Goal: Entertainment & Leisure: Browse casually

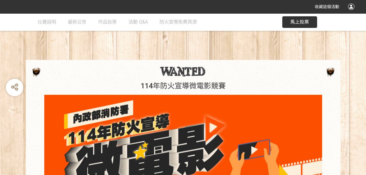
click at [86, 61] on div "114年防火宣導微電影競賽" at bounding box center [183, 156] width 314 height 192
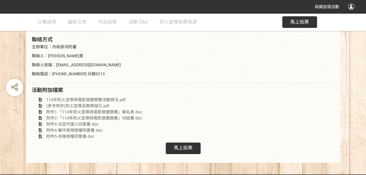
click at [190, 145] on span "馬上投票" at bounding box center [183, 148] width 19 height 6
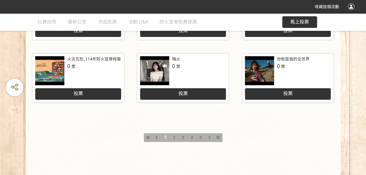
scroll to position [330, 0]
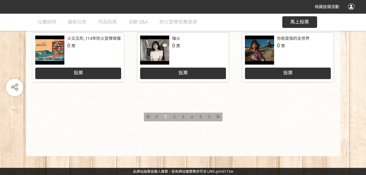
click at [209, 118] on icon at bounding box center [209, 117] width 2 height 4
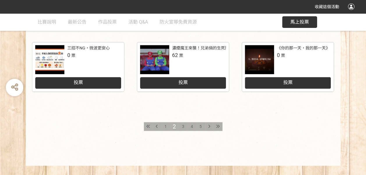
scroll to position [330, 0]
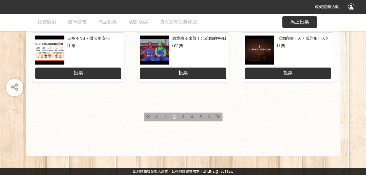
click at [182, 116] on span "3" at bounding box center [183, 117] width 2 height 5
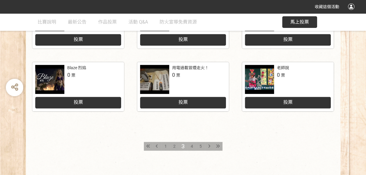
scroll to position [320, 0]
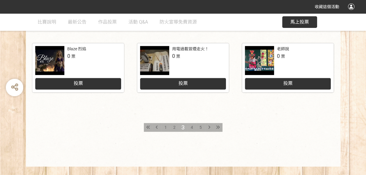
click at [190, 129] on div "4" at bounding box center [191, 127] width 9 height 9
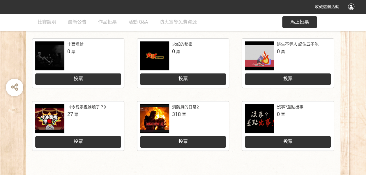
scroll to position [291, 0]
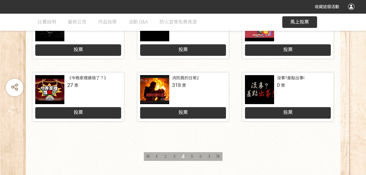
click at [191, 156] on span "5" at bounding box center [192, 156] width 2 height 5
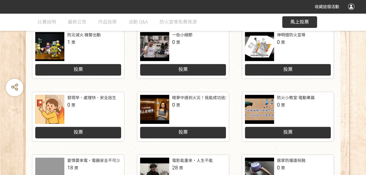
scroll to position [262, 0]
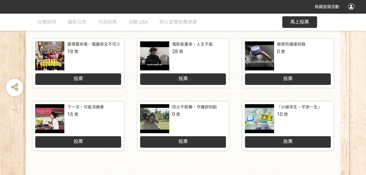
click at [75, 114] on span "票" at bounding box center [76, 114] width 4 height 5
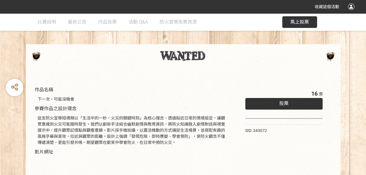
scroll to position [29, 0]
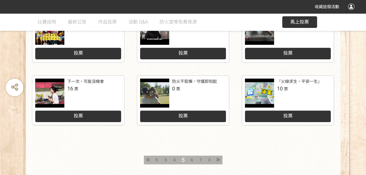
scroll to position [320, 0]
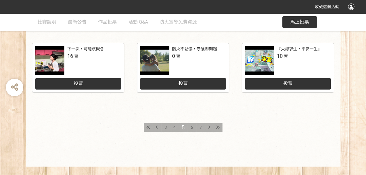
click at [191, 125] on span "6" at bounding box center [192, 127] width 2 height 5
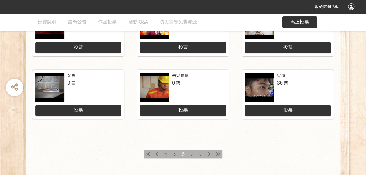
scroll to position [330, 0]
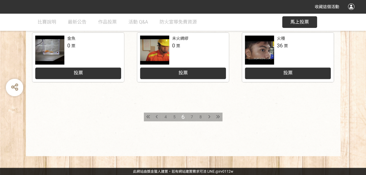
click at [190, 116] on div "7" at bounding box center [191, 117] width 9 height 9
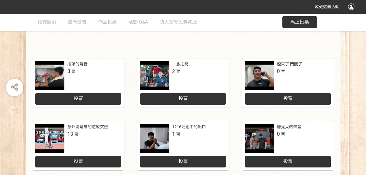
scroll to position [145, 0]
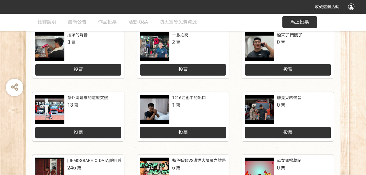
click at [60, 101] on div at bounding box center [49, 109] width 29 height 29
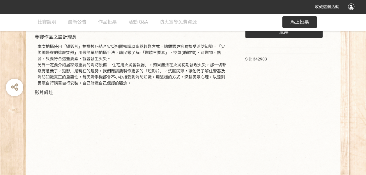
scroll to position [145, 0]
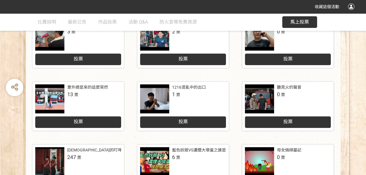
scroll to position [40, 0]
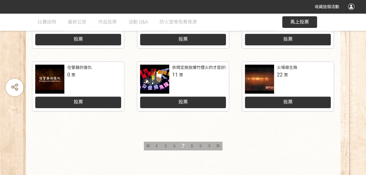
click at [199, 145] on span "9" at bounding box center [200, 146] width 2 height 5
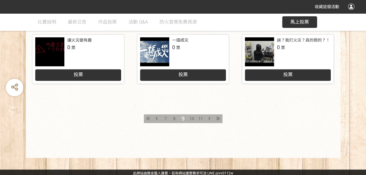
scroll to position [330, 0]
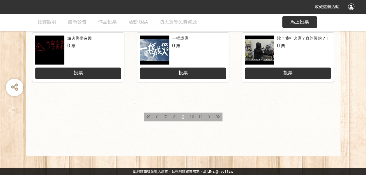
click at [217, 118] on icon at bounding box center [218, 117] width 4 height 4
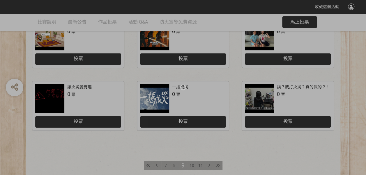
scroll to position [330, 0]
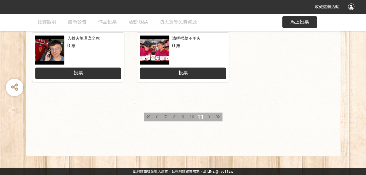
click at [200, 117] on span "11" at bounding box center [200, 116] width 6 height 7
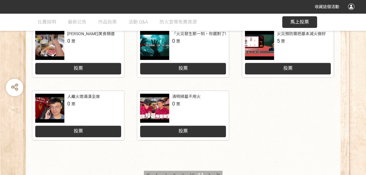
scroll to position [127, 0]
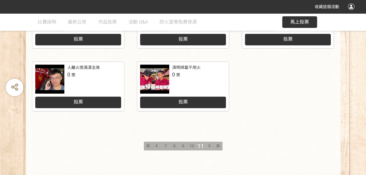
click at [190, 145] on span "10" at bounding box center [191, 146] width 5 height 5
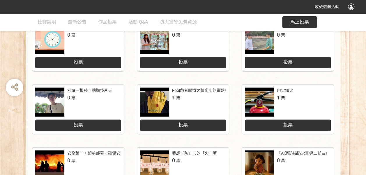
scroll to position [233, 0]
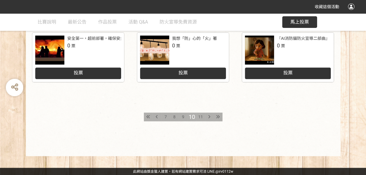
click at [182, 116] on span "9" at bounding box center [183, 117] width 2 height 5
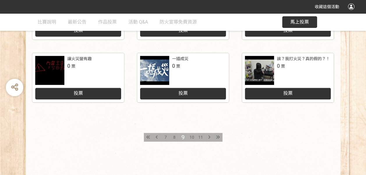
scroll to position [320, 0]
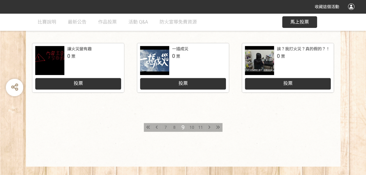
click at [174, 128] on span "8" at bounding box center [174, 127] width 2 height 5
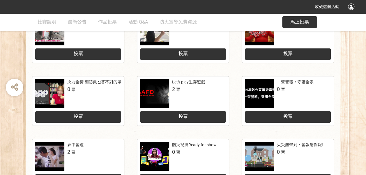
scroll to position [262, 0]
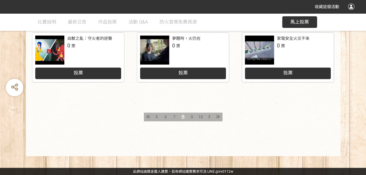
click at [174, 118] on span "7" at bounding box center [174, 117] width 2 height 5
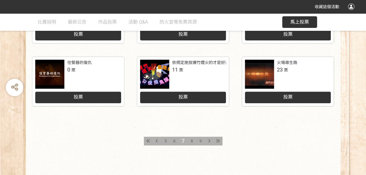
scroll to position [320, 0]
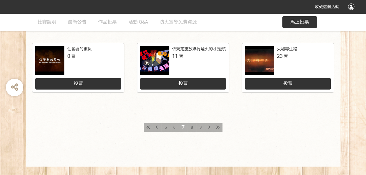
click at [174, 128] on span "6" at bounding box center [174, 127] width 2 height 5
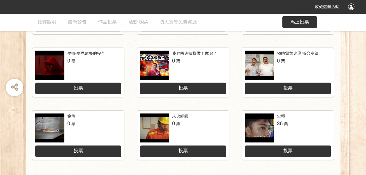
scroll to position [320, 0]
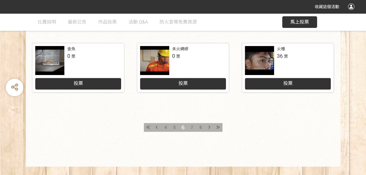
click at [173, 128] on span "5" at bounding box center [174, 127] width 2 height 5
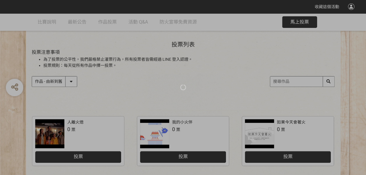
scroll to position [87, 0]
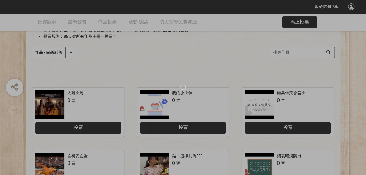
click at [83, 70] on div "投票列表 投票注意事項 為了投票的公平性，我們嚴格禁止灌票行為，所有投票者皆需經過 LINE 登入認證。 投票規則：每天從所有作品中擇一投票。 作品 - 由新…" at bounding box center [183, 40] width 314 height 81
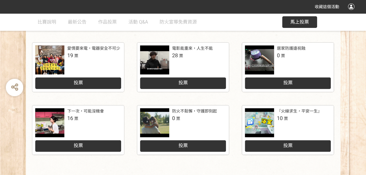
scroll to position [291, 0]
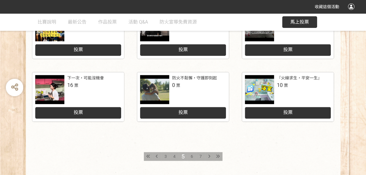
click at [87, 138] on div "防災滅火 機警出動 1 票 投票 一些小細節 0 票 投票 神明燈防火宣導 0 票 投票 發現早、處理快、安全逃生 0 票 投票 睡夢中遇到火災！我能成功逃生…" at bounding box center [183, 37] width 314 height 318
click at [3, 60] on div "防災滅火 機警出動 1 票 投票 一些小細節 0 票 投票 神明燈防火宣導 0 票 投票 發現早、處理快、安全逃生 0 票 投票 睡夢中遇到火災！我能成功逃生…" at bounding box center [183, 37] width 366 height 318
click at [75, 145] on div "防災滅火 機警出動 1 票 投票 一些小細節 0 票 投票 神明燈防火宣導 0 票 投票 發現早、處理快、安全逃生 0 票 投票 睡夢中遇到火災！我能成功逃生…" at bounding box center [183, 37] width 314 height 318
